Goal: Check status: Check status

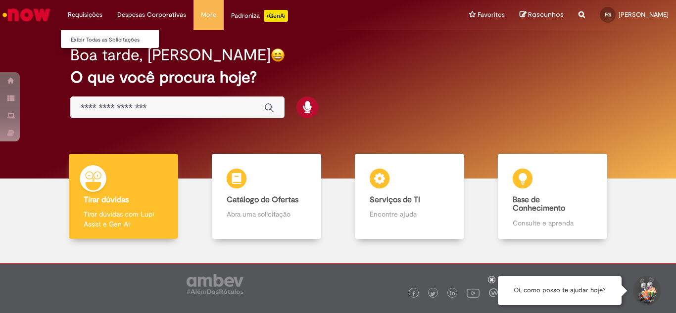
click at [85, 11] on li "Requisições Exibir Todas as Solicitações" at bounding box center [85, 15] width 50 height 30
click at [85, 39] on link "Exibir Todas as Solicitações" at bounding box center [115, 40] width 109 height 11
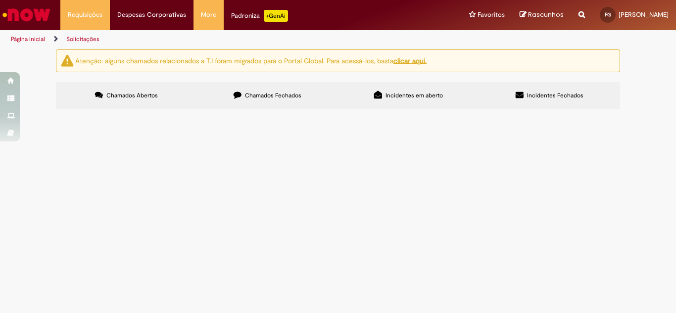
drag, startPoint x: 302, startPoint y: 101, endPoint x: 322, endPoint y: 130, distance: 34.6
click at [302, 101] on label "Chamados Fechados" at bounding box center [267, 95] width 141 height 27
click at [0, 0] on span "Adesão ou Cancelamento Fretado Bsc" at bounding box center [0, 0] width 0 height 0
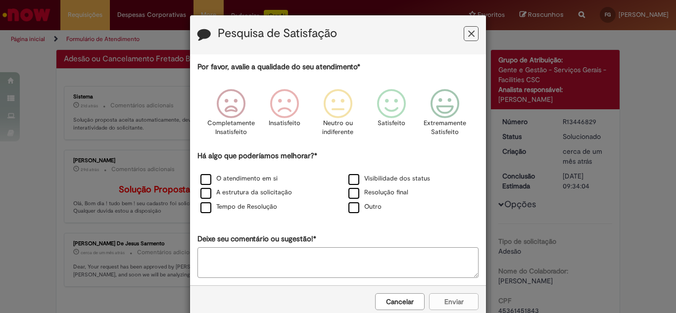
click at [468, 32] on icon "Feedback" at bounding box center [471, 34] width 6 height 10
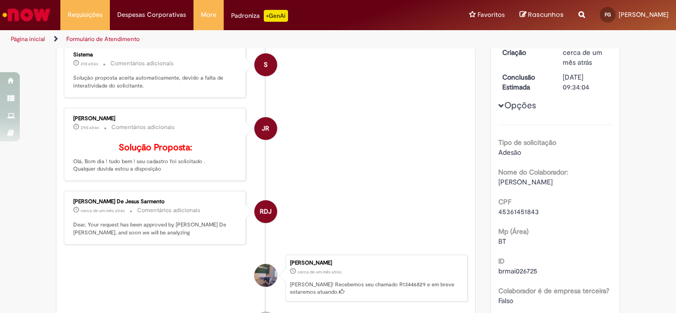
scroll to position [198, 0]
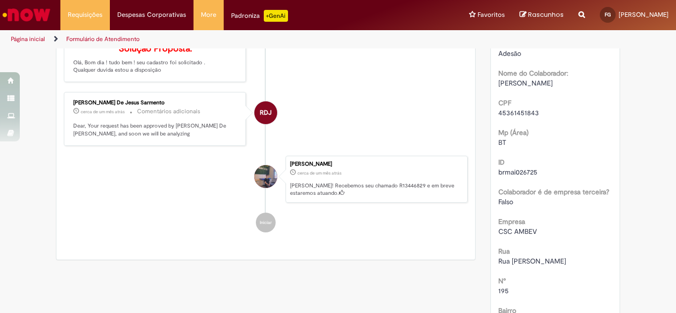
click at [41, 9] on img "Ir para a Homepage" at bounding box center [26, 15] width 51 height 20
